Goal: Check status: Check status

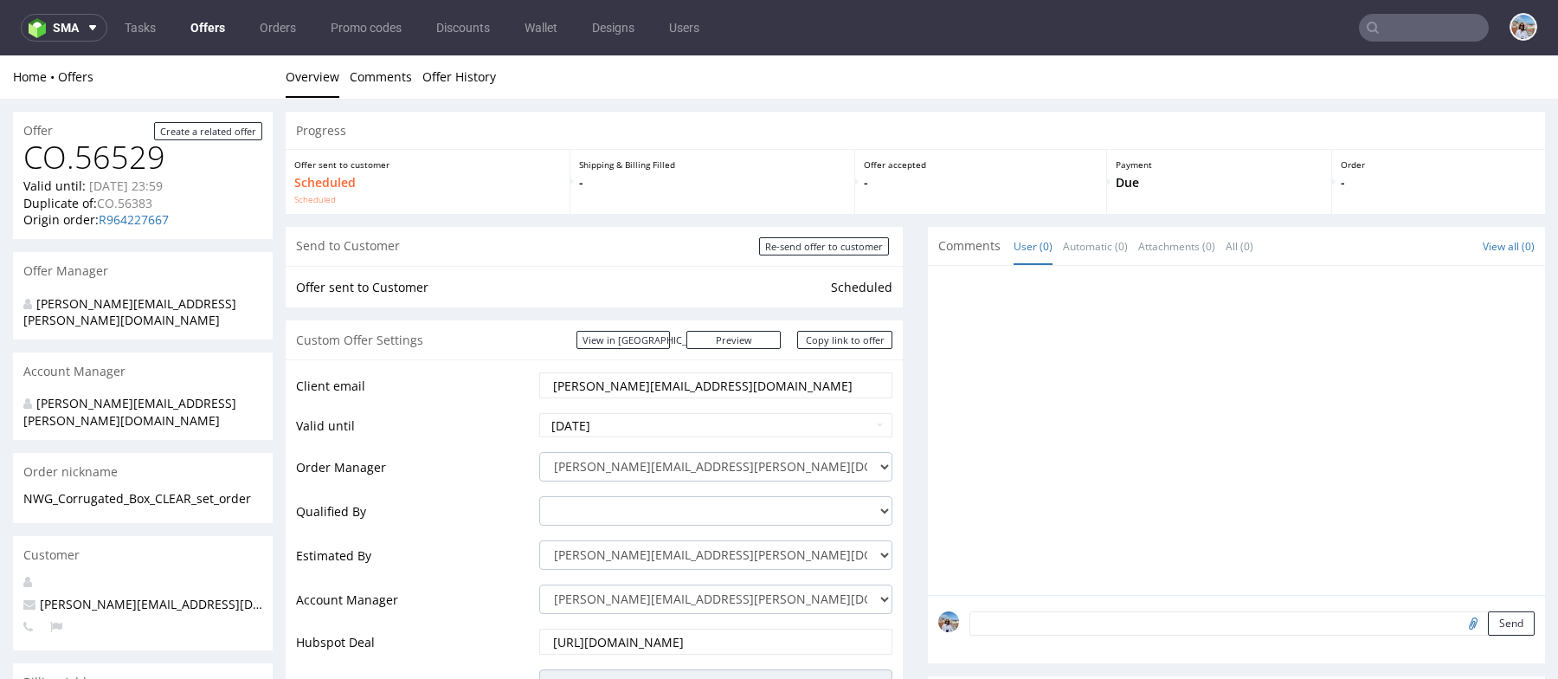
scroll to position [40, 0]
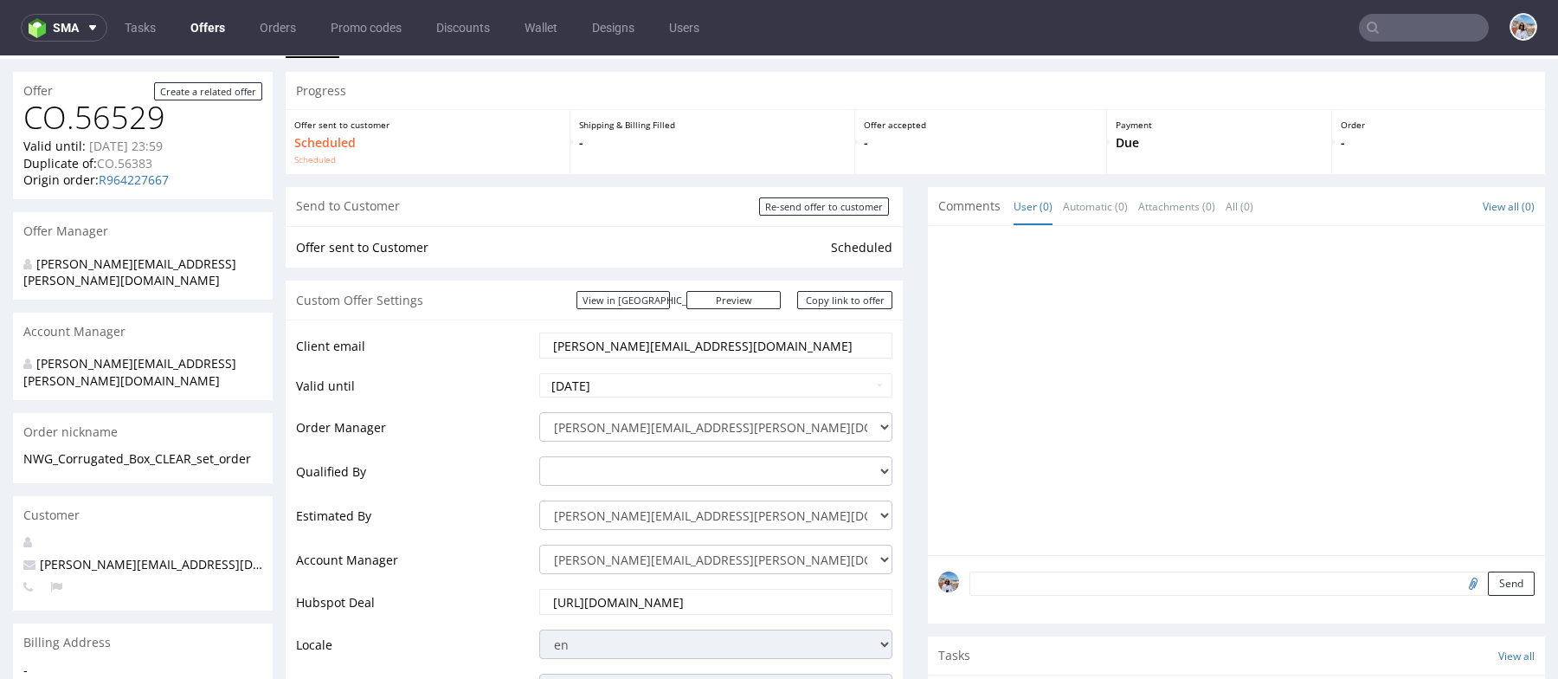
click at [1391, 29] on input "text" at bounding box center [1424, 28] width 130 height 28
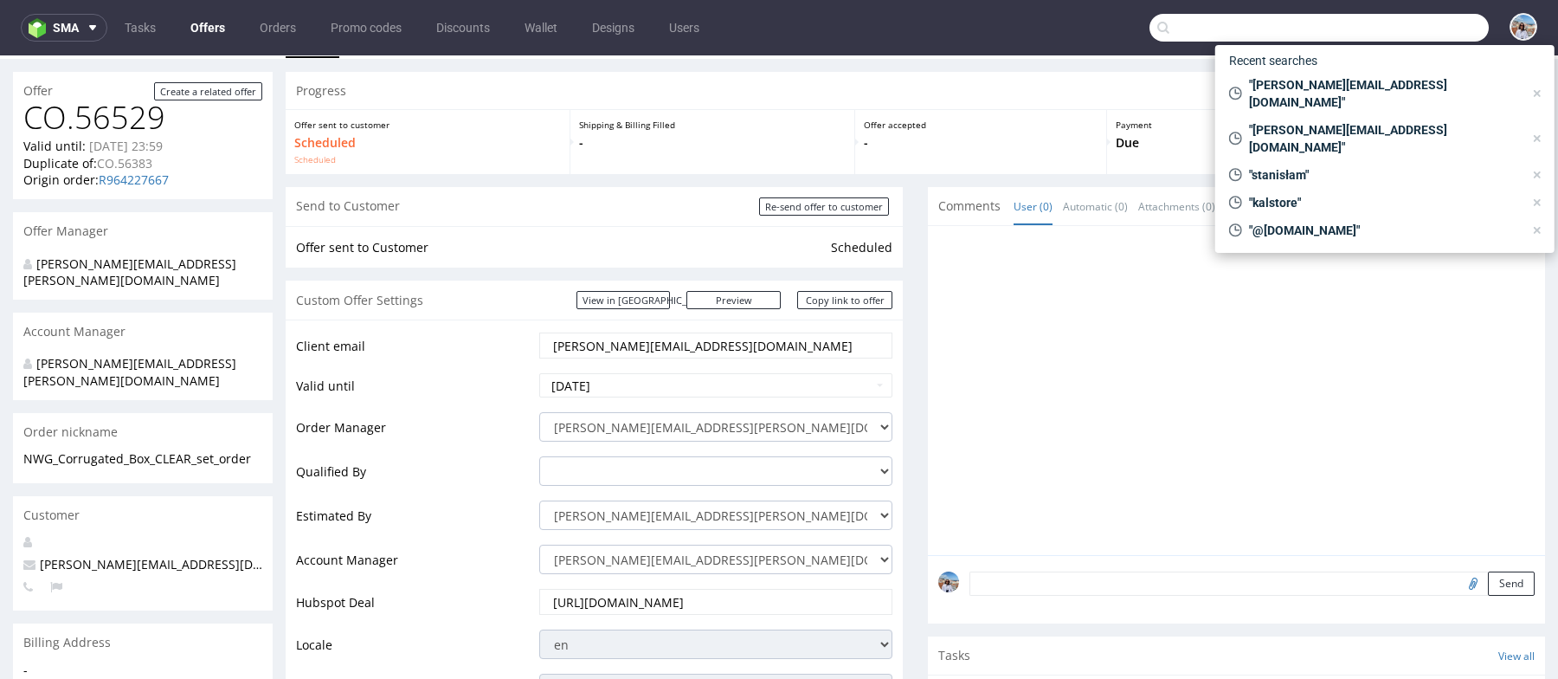
paste input "[EMAIL_ADDRESS][DOMAIN_NAME]"
type input "[EMAIL_ADDRESS][DOMAIN_NAME]"
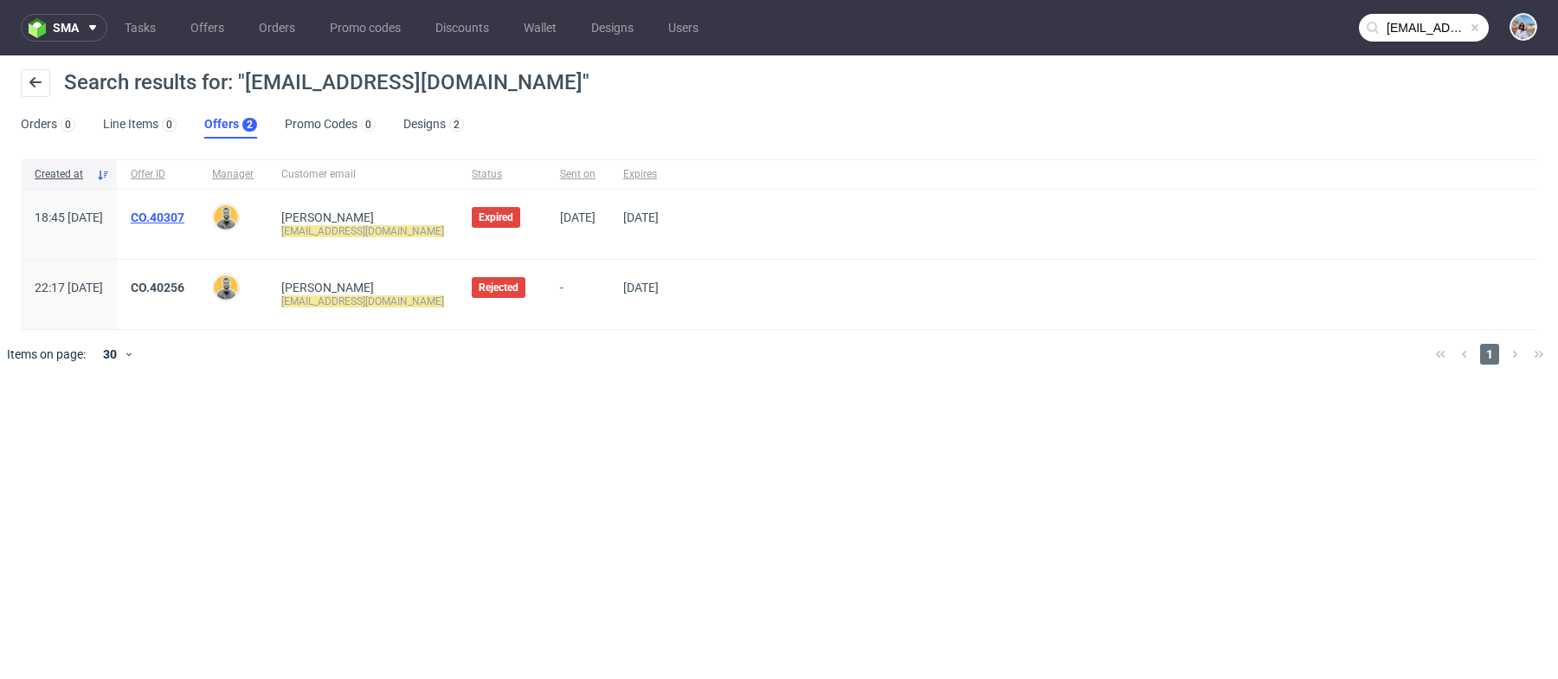
click at [184, 213] on link "CO.40307" at bounding box center [158, 217] width 54 height 14
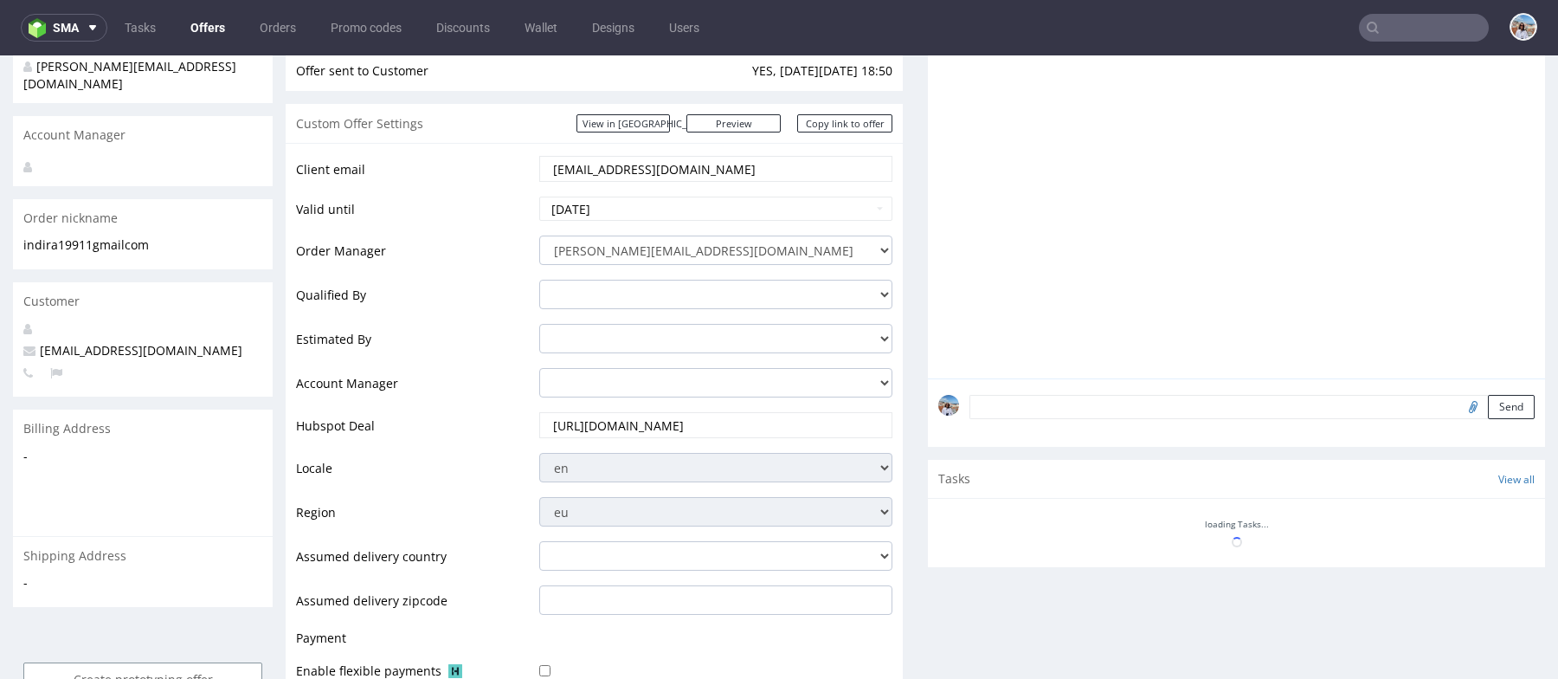
scroll to position [424, 0]
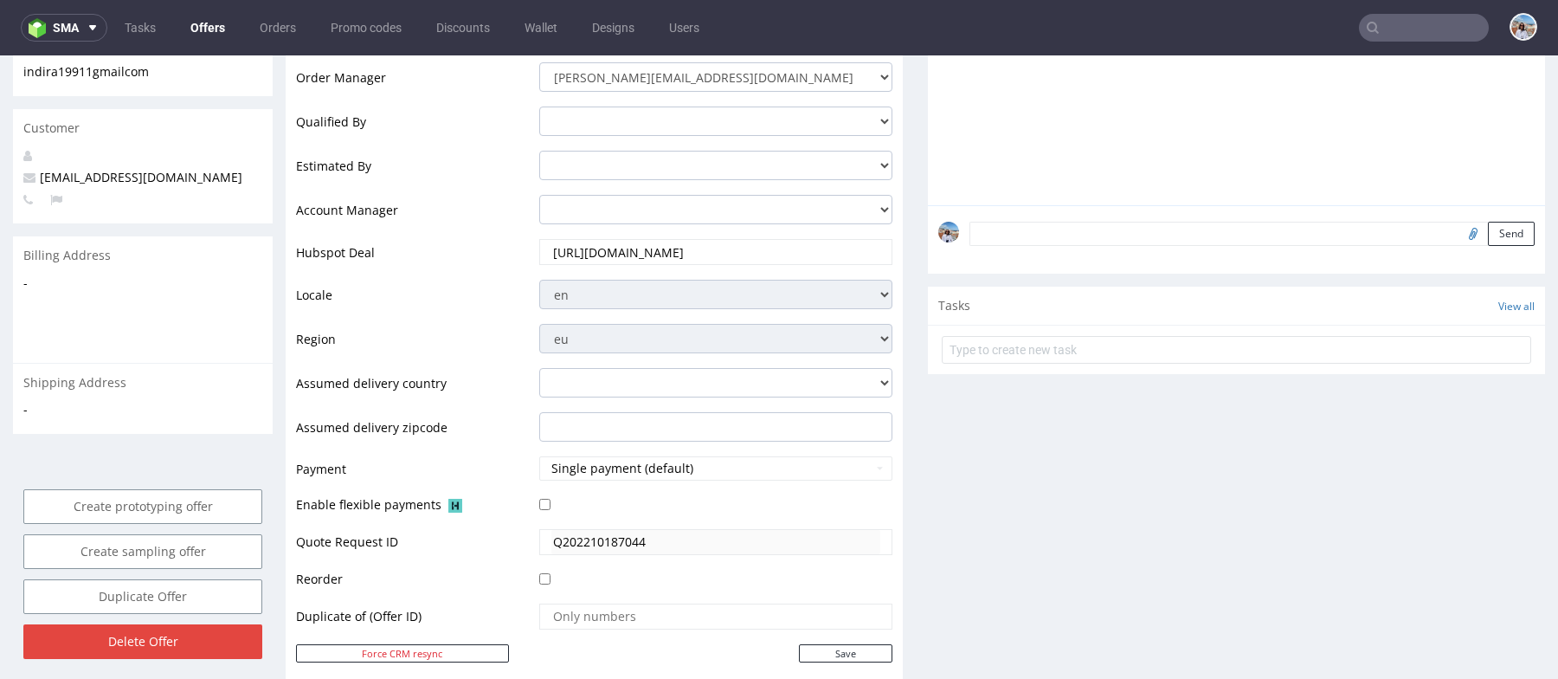
click at [679, 250] on input "[URL][DOMAIN_NAME]" at bounding box center [715, 252] width 329 height 24
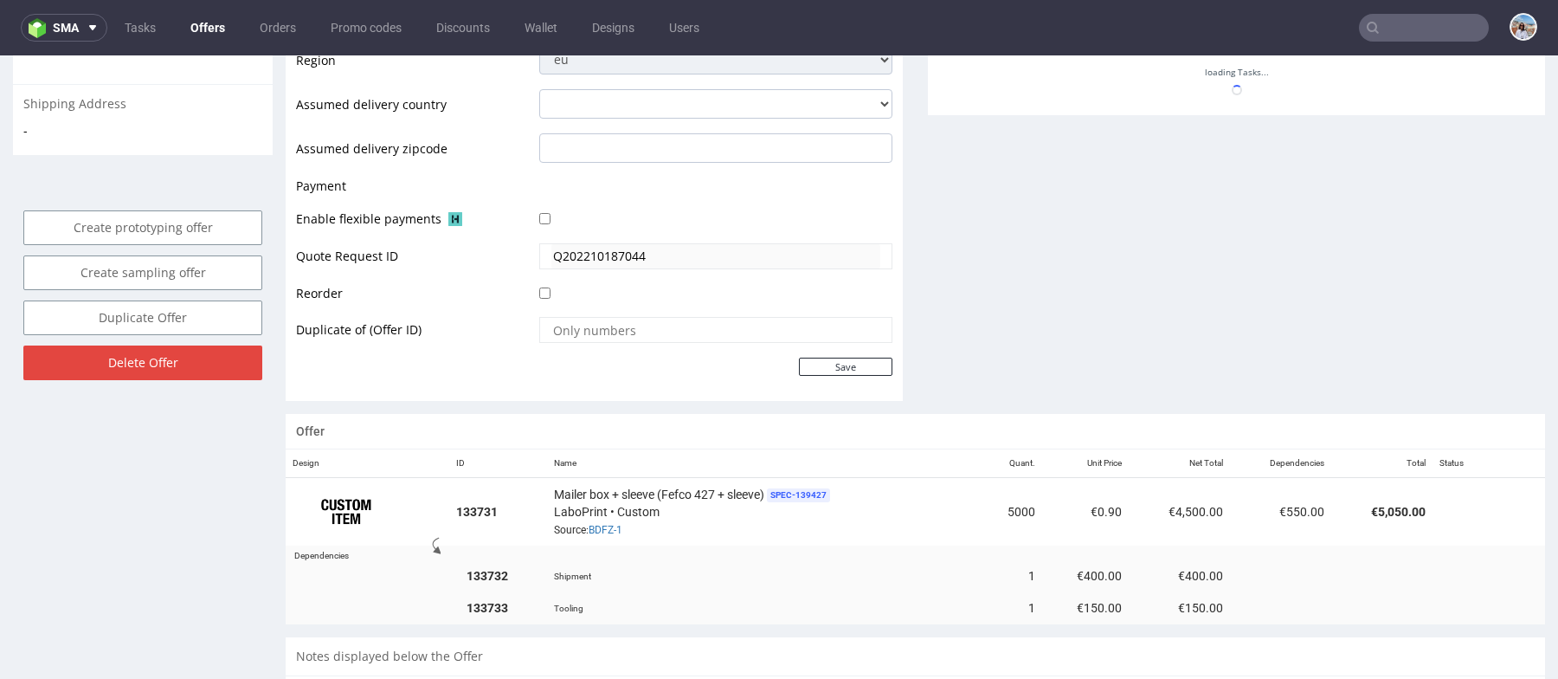
scroll to position [847, 0]
